Goal: Information Seeking & Learning: Compare options

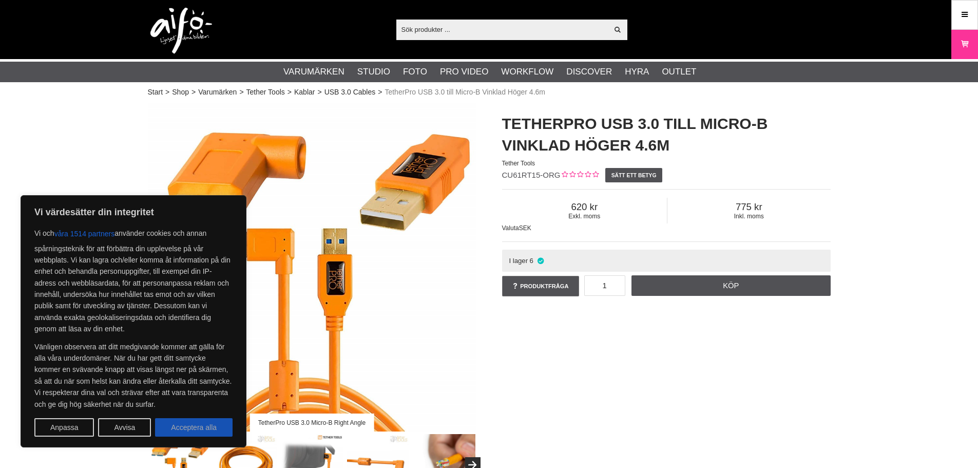
click at [201, 431] on button "Acceptera alla" at bounding box center [194, 427] width 78 height 18
checkbox input "true"
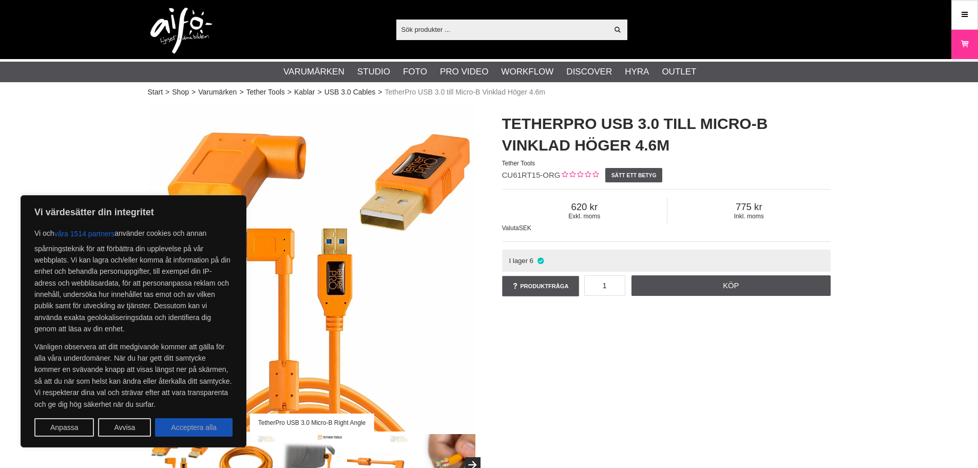
checkbox input "true"
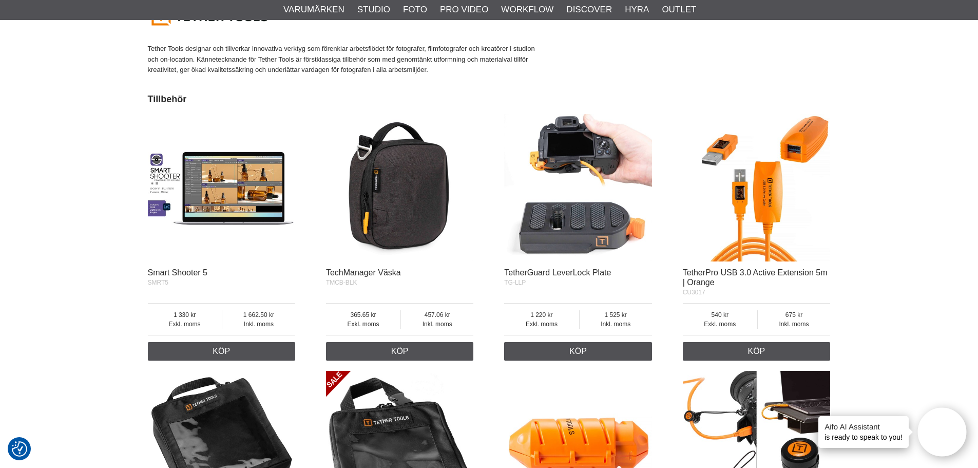
scroll to position [924, 0]
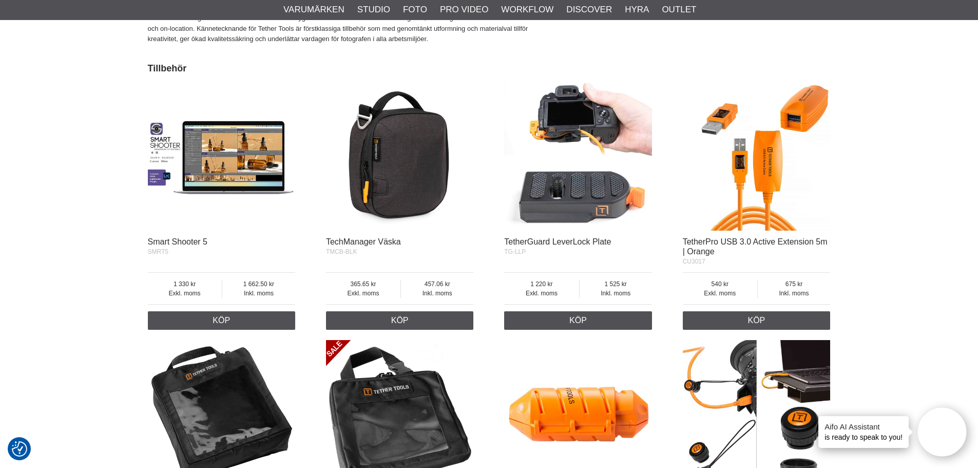
click at [767, 175] on img at bounding box center [757, 157] width 148 height 148
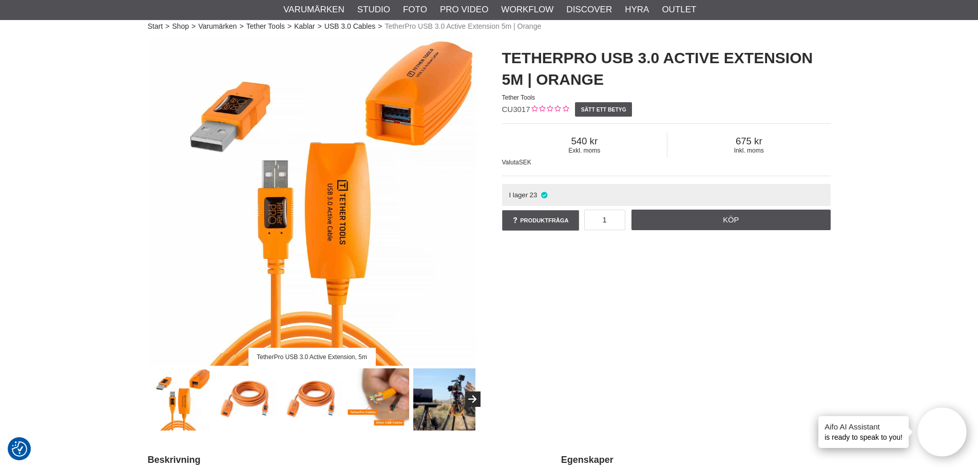
scroll to position [51, 0]
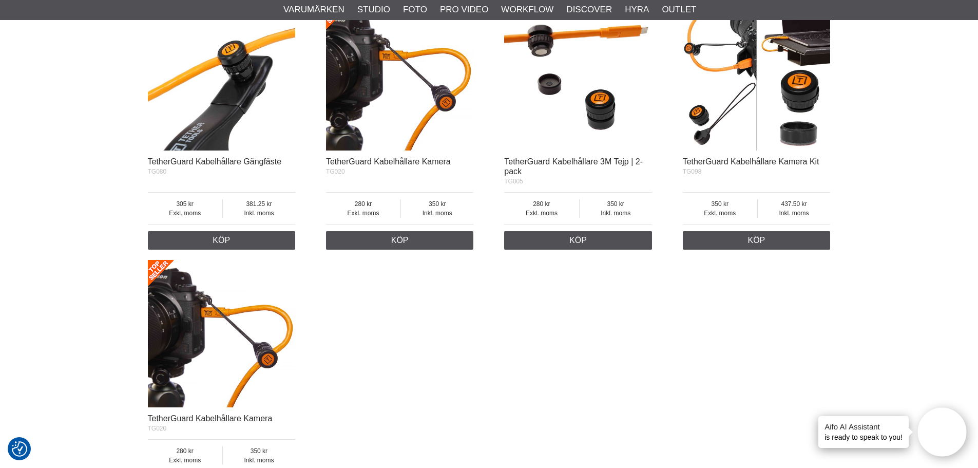
scroll to position [1507, 0]
